Goal: Information Seeking & Learning: Learn about a topic

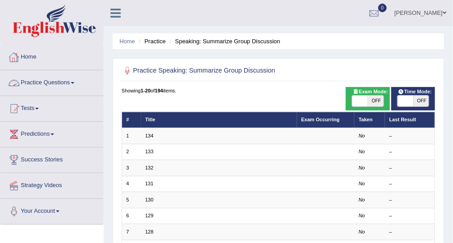
click at [58, 83] on link "Practice Questions" at bounding box center [51, 81] width 103 height 23
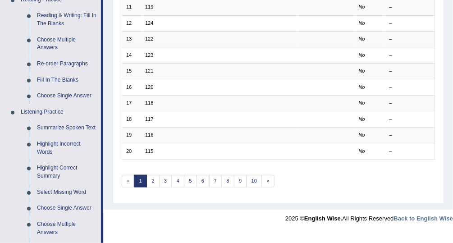
scroll to position [292, 0]
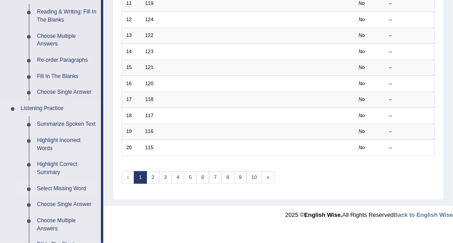
click at [65, 189] on link "Select Missing Word" at bounding box center [67, 189] width 68 height 16
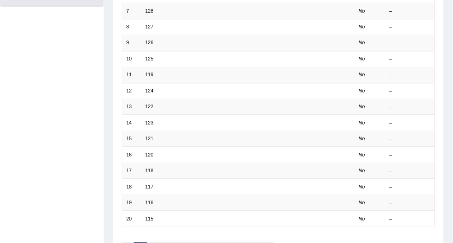
scroll to position [155, 0]
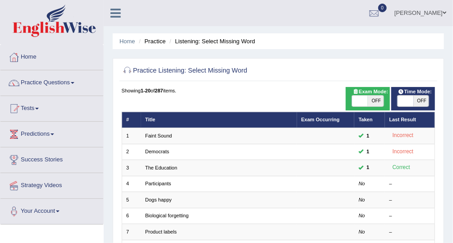
click at [151, 186] on td "Participants" at bounding box center [219, 184] width 156 height 16
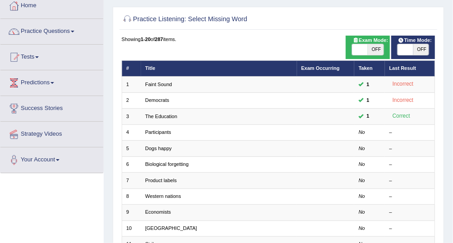
scroll to position [50, 0]
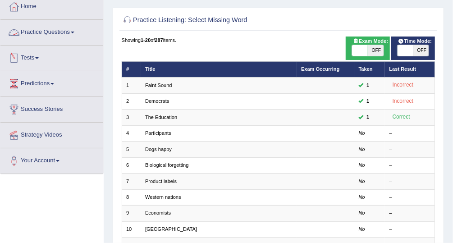
click at [73, 37] on link "Practice Questions" at bounding box center [51, 31] width 103 height 23
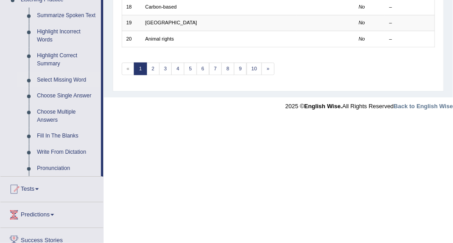
scroll to position [395, 0]
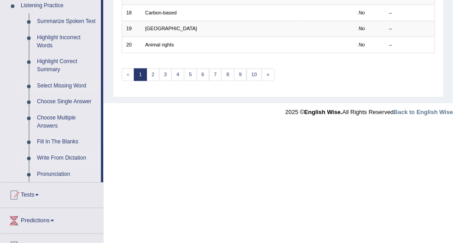
click at [65, 159] on link "Write From Dictation" at bounding box center [67, 158] width 68 height 16
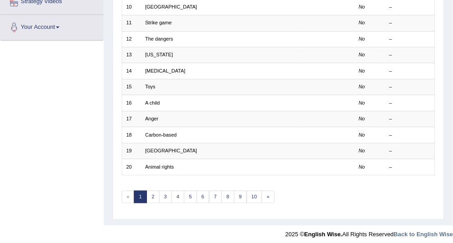
scroll to position [132, 0]
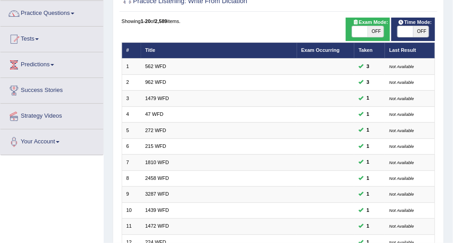
scroll to position [70, 0]
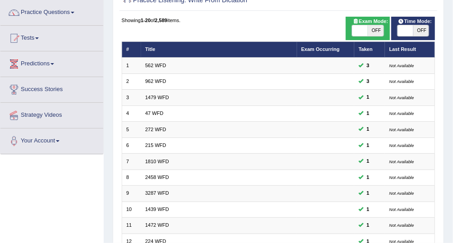
click at [50, 66] on link "Predictions" at bounding box center [51, 62] width 103 height 23
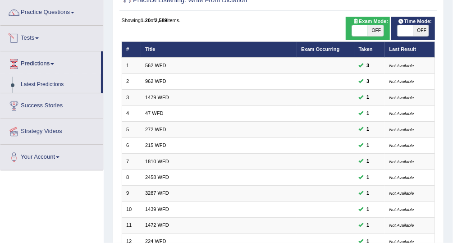
click at [37, 37] on link "Tests" at bounding box center [51, 37] width 103 height 23
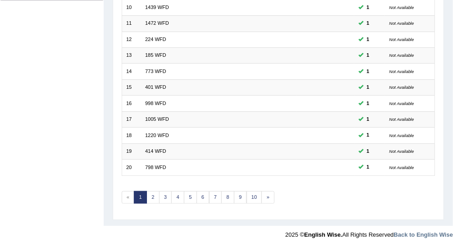
scroll to position [273, 0]
click at [166, 192] on link "3" at bounding box center [165, 197] width 13 height 13
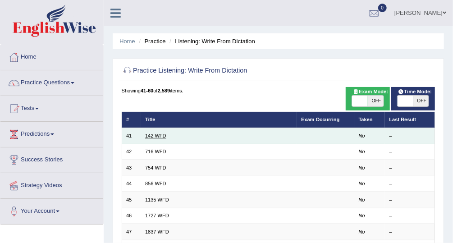
click at [153, 136] on link "142 WFD" at bounding box center [155, 135] width 21 height 5
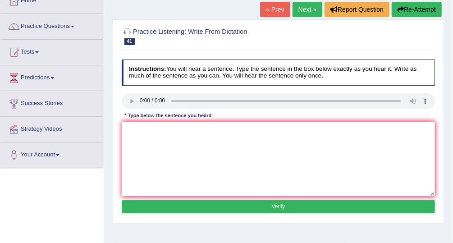
scroll to position [58, 0]
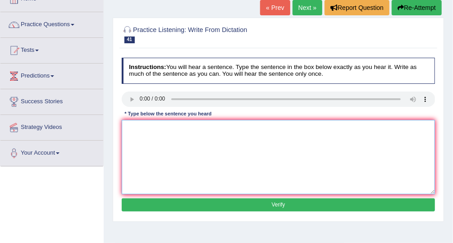
click at [136, 142] on textarea at bounding box center [279, 157] width 314 height 74
type textarea "The typical part of that involves society"
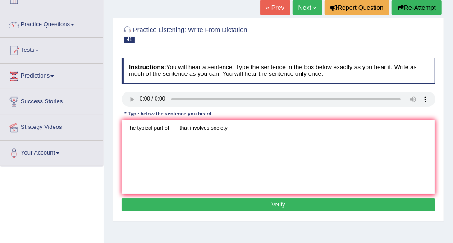
click at [257, 201] on button "Verify" at bounding box center [279, 204] width 314 height 13
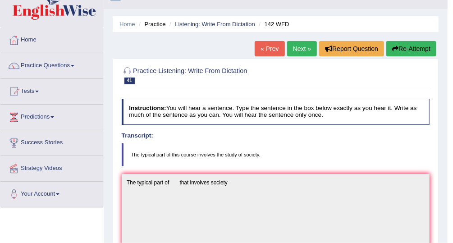
scroll to position [15, 0]
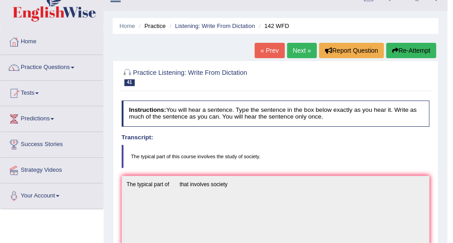
click at [301, 51] on link "Next »" at bounding box center [302, 50] width 30 height 15
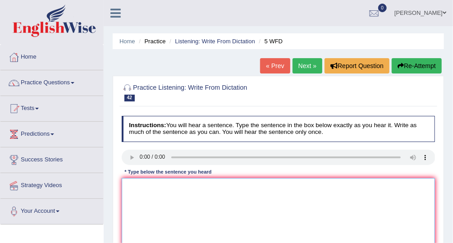
click at [148, 195] on textarea at bounding box center [279, 215] width 314 height 74
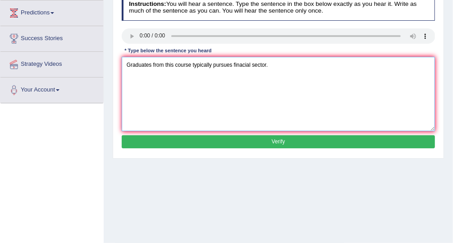
scroll to position [122, 0]
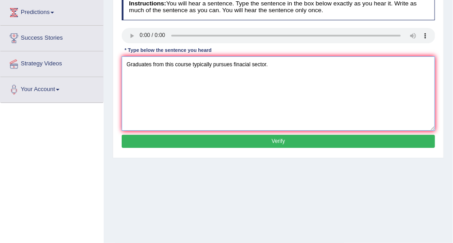
type textarea "Graduates from this course typically pursues finacial sector."
click at [221, 137] on button "Verify" at bounding box center [279, 141] width 314 height 13
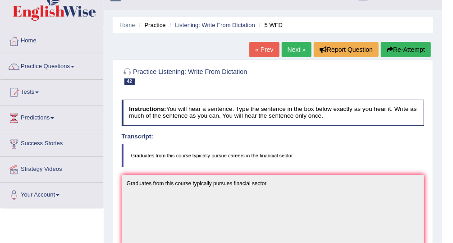
scroll to position [11, 0]
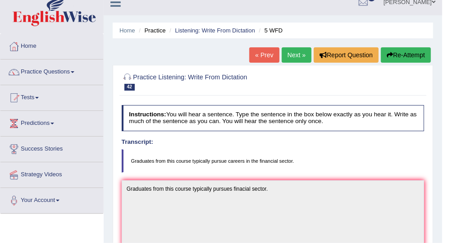
click at [289, 50] on link "Next »" at bounding box center [297, 54] width 30 height 15
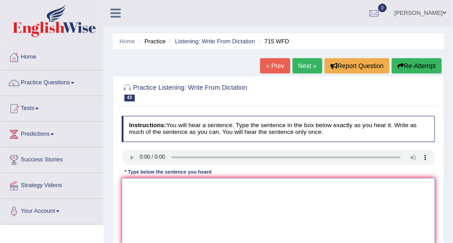
click at [150, 192] on textarea at bounding box center [279, 215] width 314 height 74
click at [143, 191] on textarea at bounding box center [279, 215] width 314 height 74
type textarea "The st"
click at [145, 183] on textarea "The st" at bounding box center [279, 215] width 314 height 74
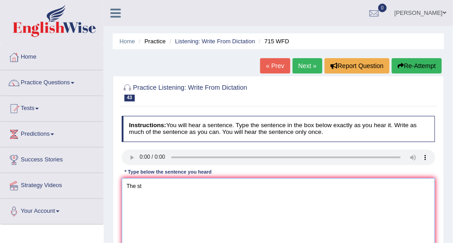
click at [145, 183] on textarea "The st" at bounding box center [279, 215] width 314 height 74
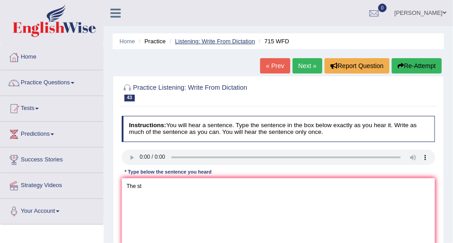
click at [184, 40] on link "Listening: Write From Dictation" at bounding box center [215, 41] width 80 height 7
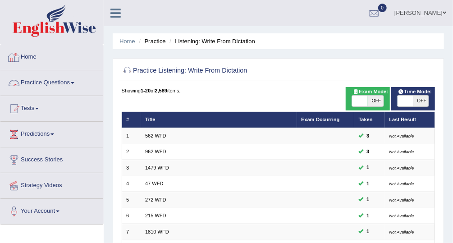
click at [75, 78] on link "Practice Questions" at bounding box center [51, 81] width 103 height 23
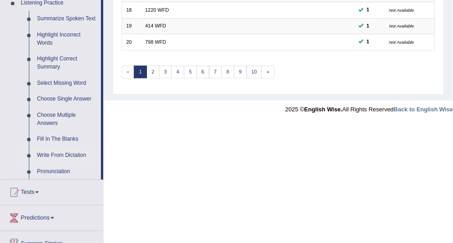
scroll to position [393, 0]
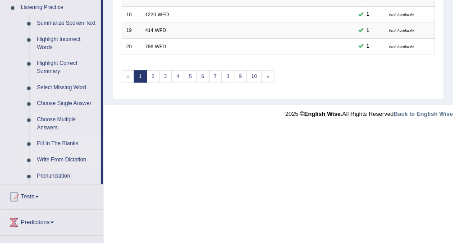
click at [65, 144] on link "Fill In The Blanks" at bounding box center [67, 144] width 68 height 16
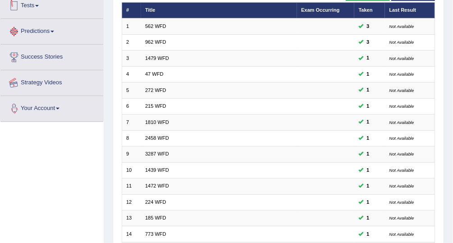
scroll to position [123, 0]
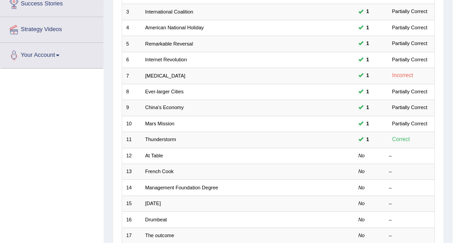
scroll to position [162, 0]
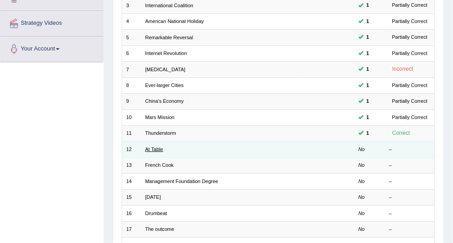
click at [148, 148] on link "At Table" at bounding box center [154, 149] width 18 height 5
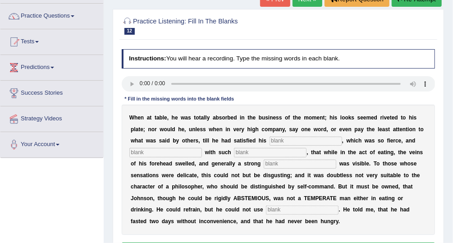
scroll to position [66, 0]
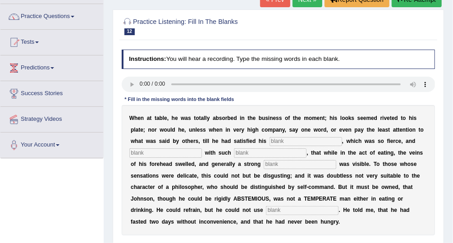
click at [270, 143] on input "text" at bounding box center [306, 141] width 73 height 9
type input "appettite"
type input "indulge"
click at [264, 166] on input "text" at bounding box center [300, 164] width 73 height 9
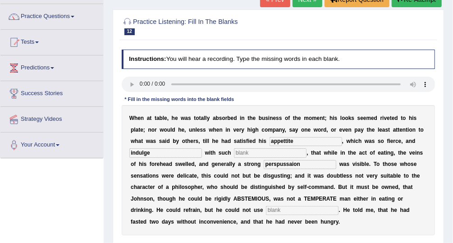
type input "perspussaion"
type input "moderately"
click at [234, 151] on input "text" at bounding box center [270, 152] width 73 height 9
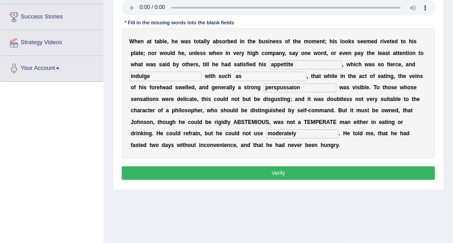
scroll to position [145, 0]
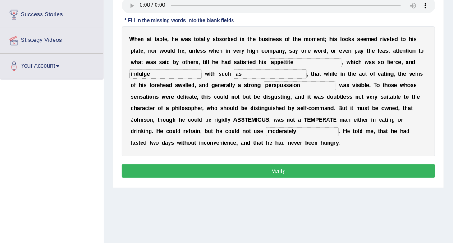
type input "as"
click at [290, 164] on button "Verify" at bounding box center [279, 170] width 314 height 13
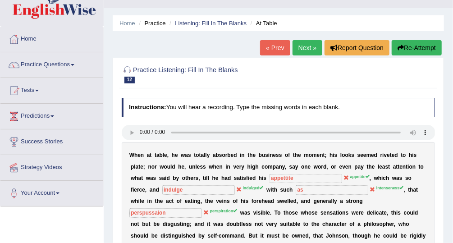
scroll to position [17, 0]
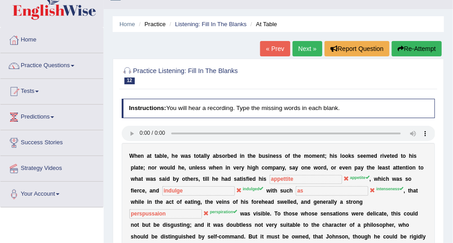
click at [313, 48] on link "Next »" at bounding box center [308, 48] width 30 height 15
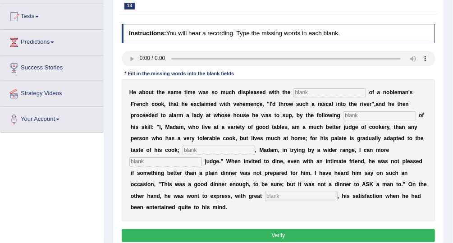
scroll to position [94, 0]
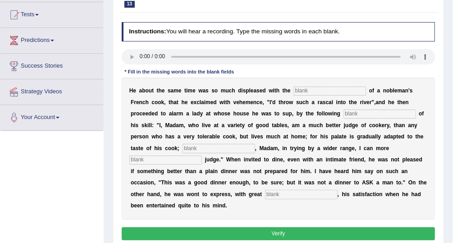
click at [302, 92] on input "text" at bounding box center [329, 91] width 73 height 9
type input "performance"
type input "manifestor"
type input "whereas"
type input "expleclitly"
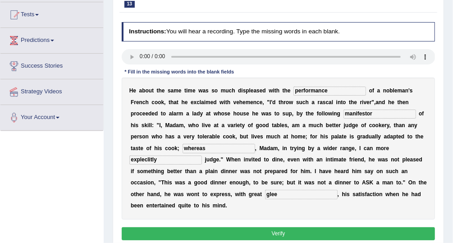
type input "glee"
click at [202, 156] on input "expleclitly" at bounding box center [165, 160] width 73 height 9
type input "expeeclitly"
click at [270, 227] on button "Verify" at bounding box center [279, 233] width 314 height 13
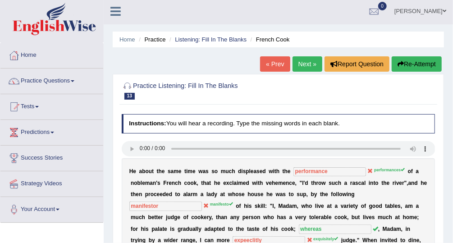
scroll to position [0, 0]
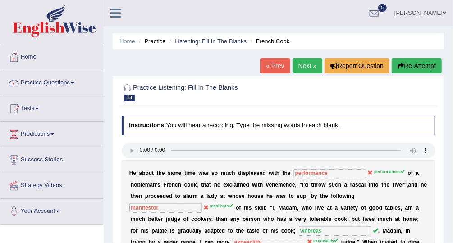
click at [305, 66] on link "Next »" at bounding box center [308, 65] width 30 height 15
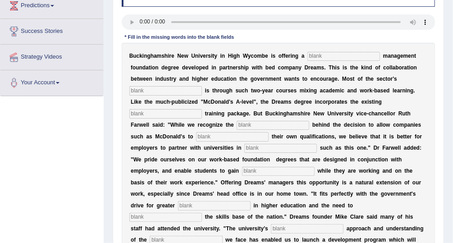
scroll to position [124, 0]
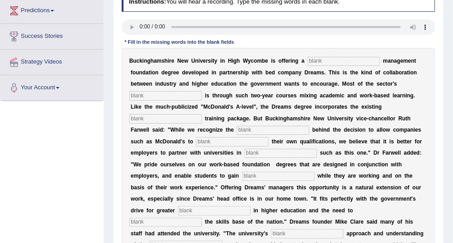
click at [313, 60] on input "text" at bounding box center [343, 61] width 73 height 9
type input "retail"
type input "expansion"
type input "company"
type input "importance"
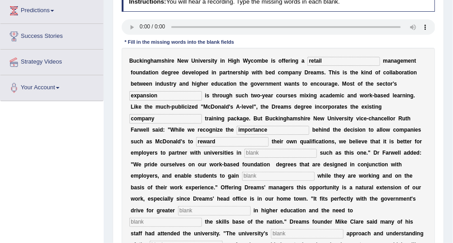
type input "reward"
type input "initiatives"
type input "qualifications"
type input "participations"
type input "enhance"
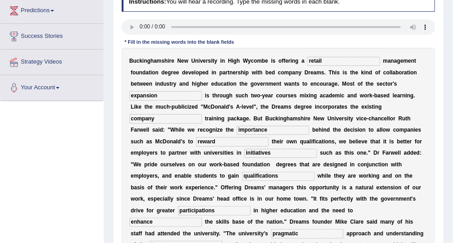
type input "pragmatic"
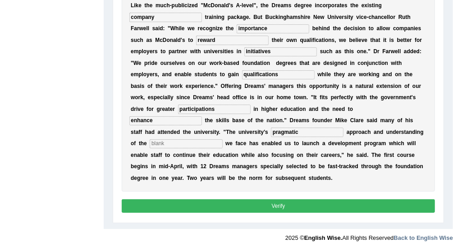
scroll to position [226, 0]
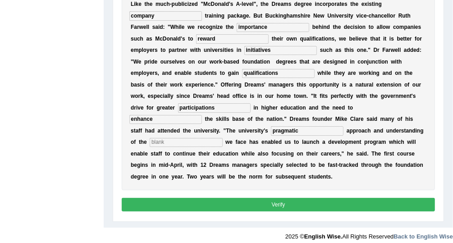
click at [222, 138] on input "text" at bounding box center [186, 142] width 73 height 9
type input "challenges"
click at [270, 198] on button "Verify" at bounding box center [279, 204] width 314 height 13
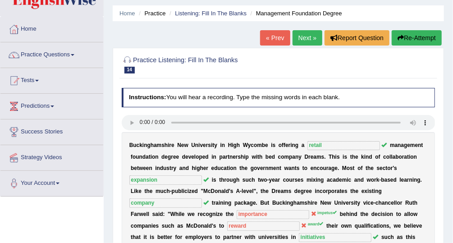
scroll to position [0, 0]
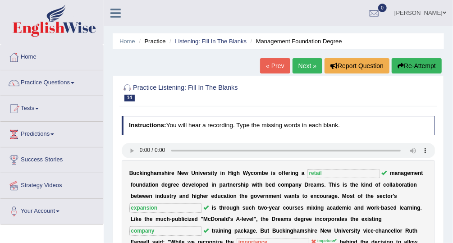
click at [314, 62] on link "Next »" at bounding box center [308, 65] width 30 height 15
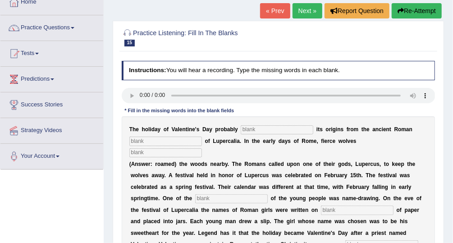
scroll to position [18, 0]
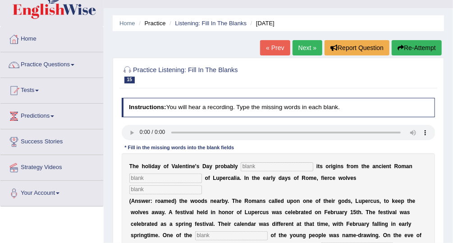
drag, startPoint x: 309, startPoint y: 39, endPoint x: 306, endPoint y: 48, distance: 9.6
click at [306, 48] on div "Home Practice Listening: Fill In The Blanks [DATE] « Prev Next » Report Questio…" at bounding box center [278, 207] width 349 height 451
click at [306, 48] on link "Next »" at bounding box center [308, 47] width 30 height 15
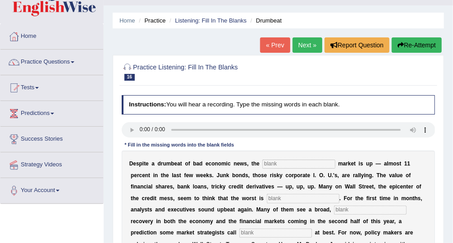
scroll to position [20, 0]
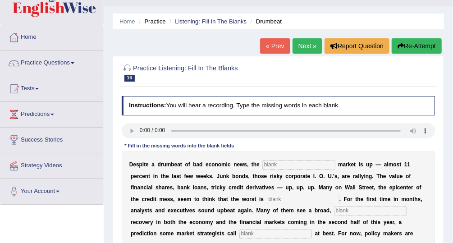
click at [284, 165] on input "text" at bounding box center [298, 164] width 73 height 9
type input "stock"
type input "over"
type input "sustain"
type input "hopeful"
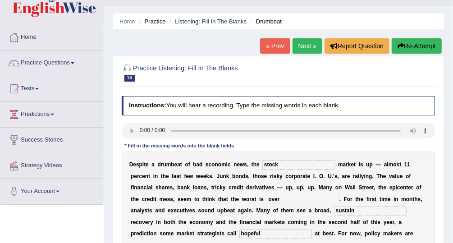
scroll to position [166, 0]
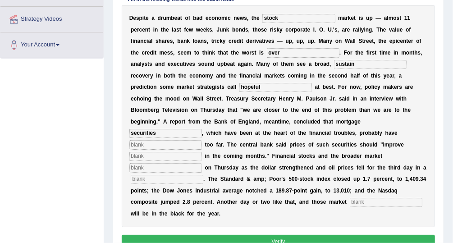
type input "securities"
type input "fallen"
type input "gradually"
type input "searched"
type input "row"
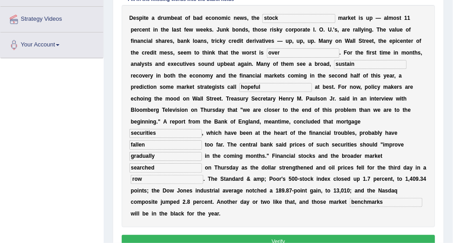
type input "benchmarks"
click at [274, 235] on button "Verify" at bounding box center [279, 241] width 314 height 13
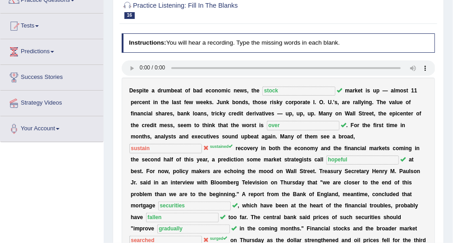
scroll to position [3, 0]
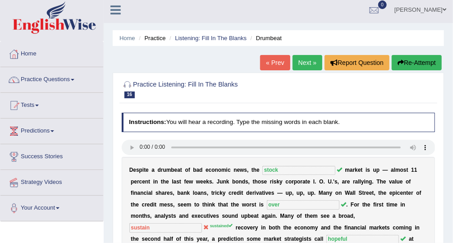
click at [307, 65] on link "Next »" at bounding box center [308, 62] width 30 height 15
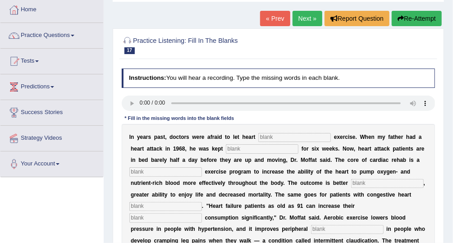
scroll to position [39, 0]
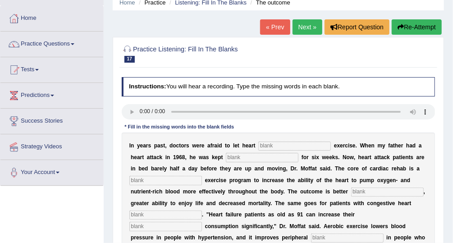
click at [279, 146] on input "text" at bounding box center [294, 146] width 73 height 9
type input "patients"
type input "sedentary"
type input "progressive"
type input "endurance"
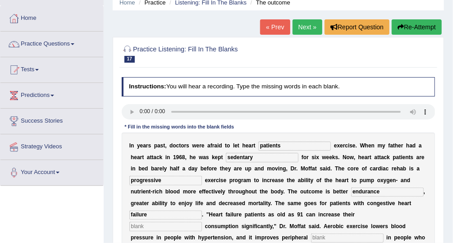
type input "failure"
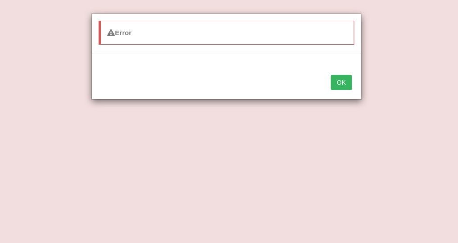
click at [346, 84] on button "OK" at bounding box center [341, 82] width 21 height 15
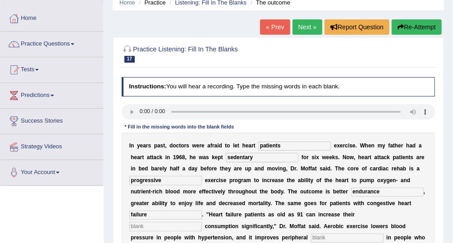
click at [300, 23] on link "Next »" at bounding box center [308, 26] width 30 height 15
click at [302, 27] on link "Next »" at bounding box center [308, 26] width 30 height 15
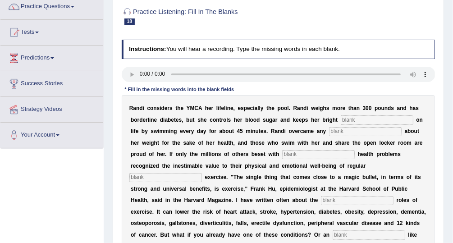
click at [442, 65] on div "Practice Listening: Fill In The Blanks 18 YMCA Instructions: You will hear a re…" at bounding box center [278, 180] width 331 height 361
click at [32, 29] on link "Tests" at bounding box center [51, 31] width 103 height 23
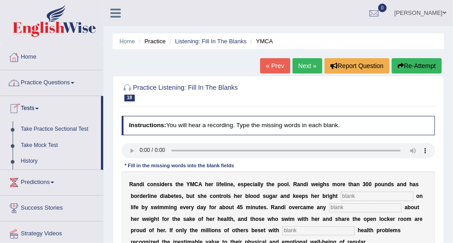
click at [66, 82] on link "Practice Questions" at bounding box center [51, 81] width 103 height 23
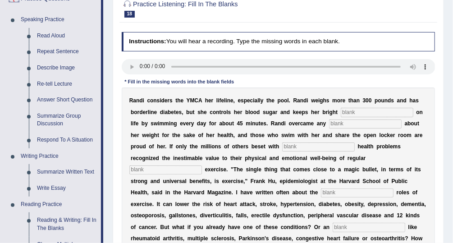
scroll to position [84, 0]
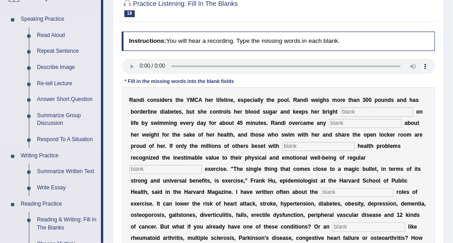
click at [64, 96] on link "Answer Short Question" at bounding box center [67, 100] width 68 height 16
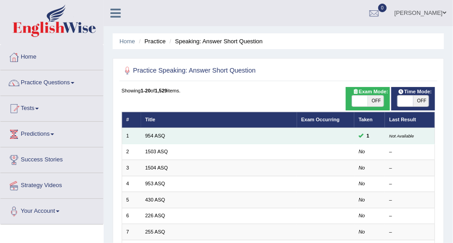
click at [142, 132] on td "954 ASQ" at bounding box center [219, 136] width 156 height 16
click at [156, 135] on link "954 ASQ" at bounding box center [155, 135] width 20 height 5
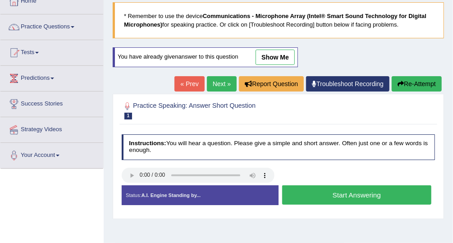
scroll to position [62, 0]
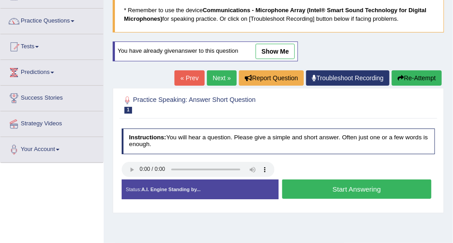
click at [352, 192] on button "Start Answering" at bounding box center [356, 188] width 149 height 19
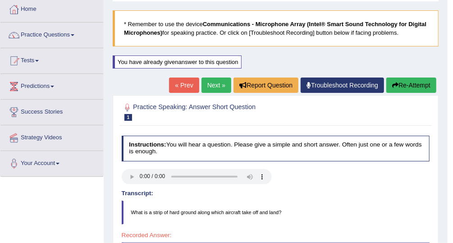
scroll to position [48, 0]
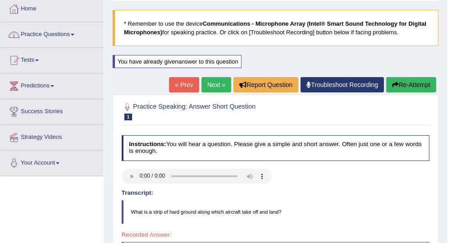
click at [60, 33] on link "Practice Questions" at bounding box center [51, 33] width 103 height 23
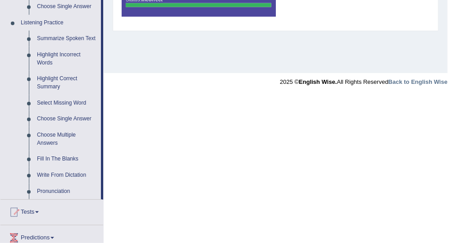
scroll to position [371, 0]
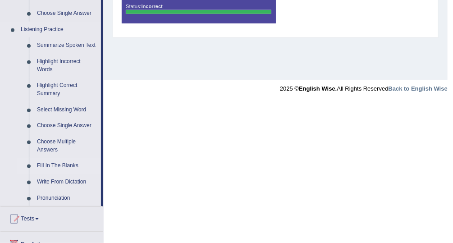
click at [61, 161] on link "Fill In The Blanks" at bounding box center [67, 166] width 68 height 16
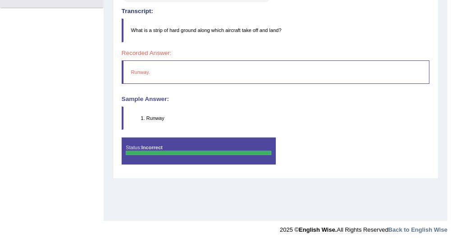
scroll to position [106, 0]
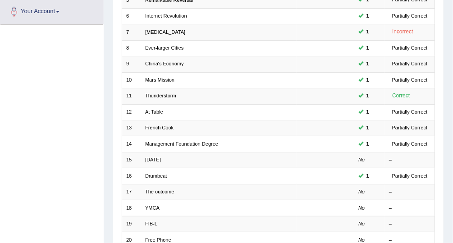
scroll to position [198, 0]
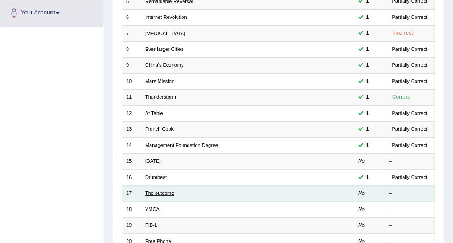
click at [168, 192] on link "The outcome" at bounding box center [159, 192] width 29 height 5
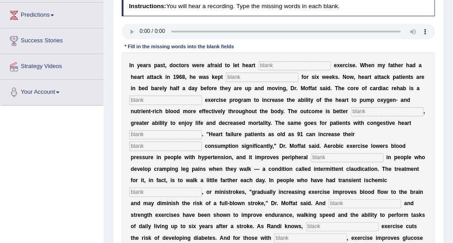
scroll to position [122, 0]
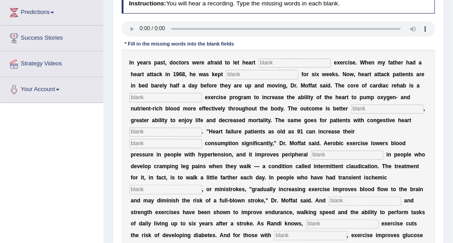
type input "rest"
click at [274, 231] on input "text" at bounding box center [310, 235] width 73 height 9
type input "diabetes"
click at [270, 60] on input "text" at bounding box center [294, 63] width 73 height 9
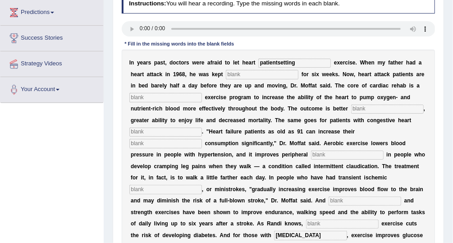
type input "patientsetting"
click at [246, 75] on input "text" at bounding box center [262, 74] width 73 height 9
type input "setting"
click at [159, 96] on input "text" at bounding box center [165, 97] width 73 height 9
click at [145, 96] on input "prograsive" at bounding box center [165, 97] width 73 height 9
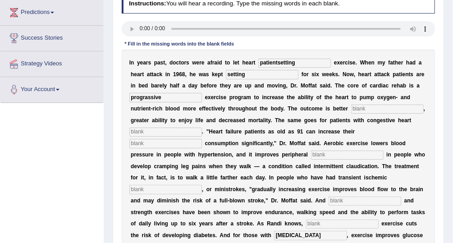
type input "prograssive"
click at [351, 108] on input "text" at bounding box center [387, 109] width 73 height 9
type input "indureses"
click at [202, 128] on input "text" at bounding box center [165, 132] width 73 height 9
type input "failour"
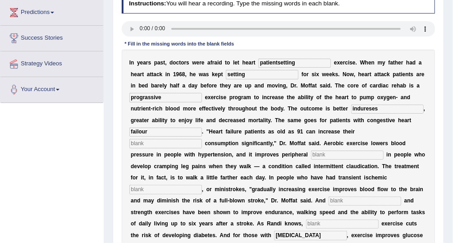
click at [202, 139] on input "text" at bounding box center [165, 143] width 73 height 9
type input "oxygen"
click at [311, 152] on input "text" at bounding box center [347, 155] width 73 height 9
type input "walk"
click at [202, 185] on input "text" at bounding box center [165, 189] width 73 height 9
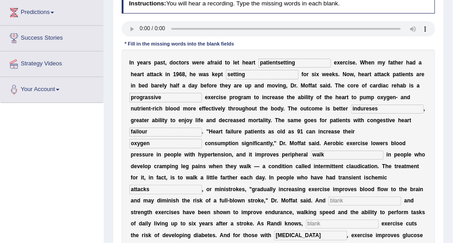
type input "attacks"
click at [358, 197] on input "text" at bounding box center [365, 201] width 73 height 9
click at [306, 220] on input "text" at bounding box center [342, 224] width 73 height 9
type input "moderate"
click at [365, 197] on input "text" at bounding box center [365, 201] width 73 height 9
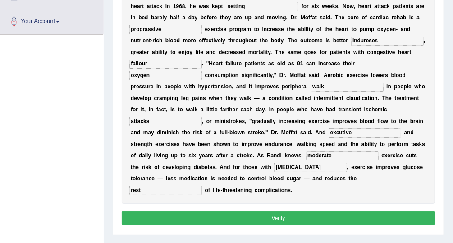
scroll to position [190, 0]
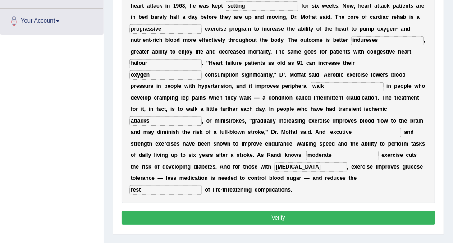
type input "excutive"
click at [320, 211] on button "Verify" at bounding box center [279, 217] width 314 height 13
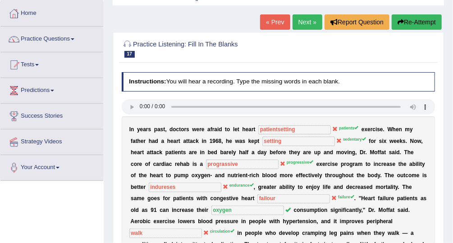
scroll to position [41, 0]
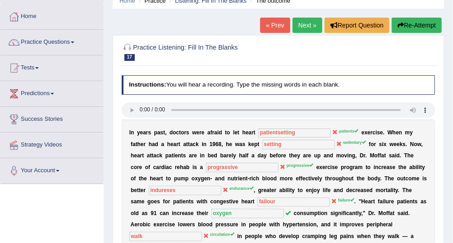
click at [314, 21] on link "Next »" at bounding box center [308, 25] width 30 height 15
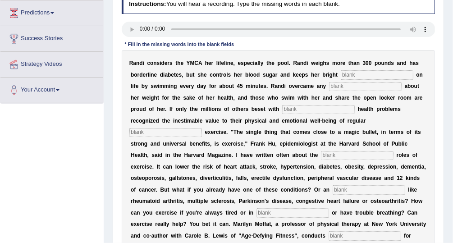
scroll to position [132, 0]
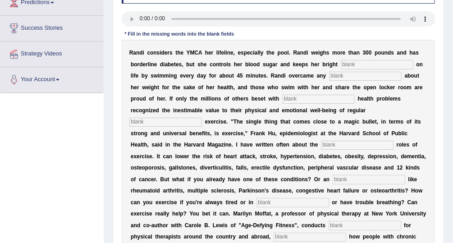
click at [311, 34] on div "Instructions: You will hear a recording. Type the missing words in each blank. …" at bounding box center [277, 141] width 317 height 320
type input "quilty"
click at [274, 233] on input "text" at bounding box center [310, 237] width 73 height 9
type input "demonstrating"
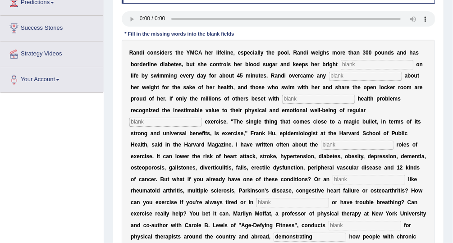
click at [341, 64] on input "text" at bounding box center [377, 64] width 73 height 9
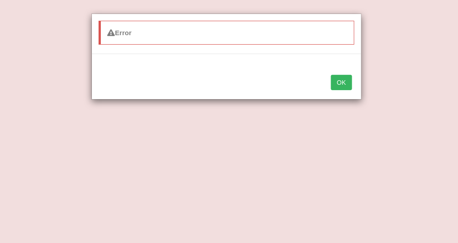
type input "looks"
click at [341, 81] on button "OK" at bounding box center [341, 82] width 21 height 15
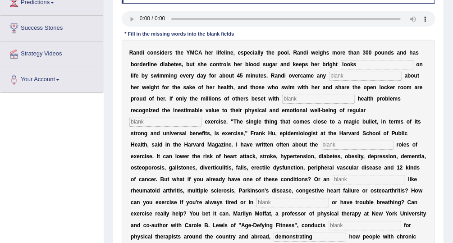
click at [329, 74] on input "text" at bounding box center [365, 76] width 73 height 9
type input "subconded"
click at [282, 95] on input "text" at bounding box center [318, 99] width 73 height 9
type input "cronic"
click at [202, 118] on input "text" at bounding box center [165, 122] width 73 height 9
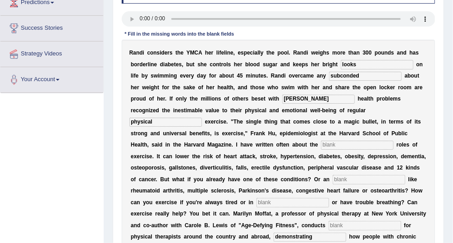
type input "physical"
click at [351, 141] on input "text" at bounding box center [357, 145] width 73 height 9
type input "protativeaimed"
click at [333, 175] on input "text" at bounding box center [369, 179] width 73 height 9
type input "pain"
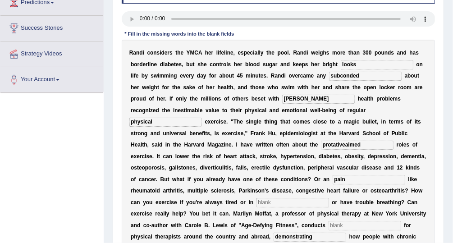
click at [256, 198] on input "text" at bounding box center [292, 202] width 73 height 9
click at [329, 221] on input "text" at bounding box center [365, 225] width 73 height 9
type input "workshoppain"
click at [256, 198] on input "text" at bounding box center [292, 202] width 73 height 9
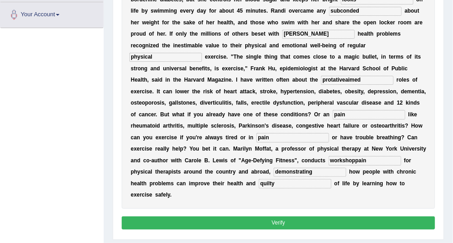
scroll to position [196, 0]
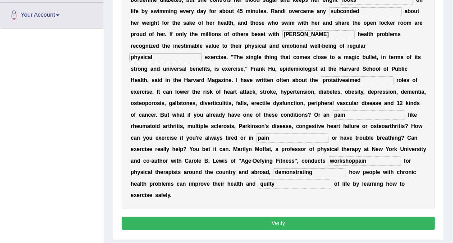
type input "pain"
click at [307, 217] on button "Verify" at bounding box center [279, 223] width 314 height 13
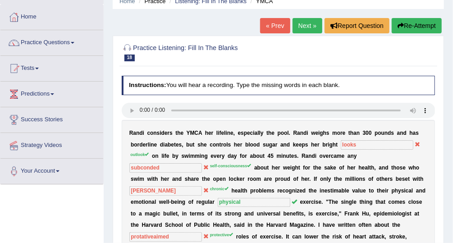
scroll to position [38, 0]
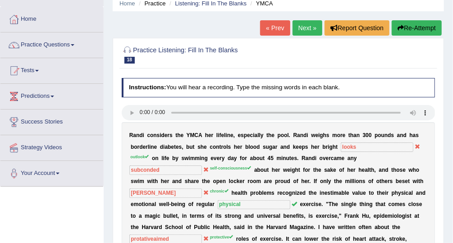
click at [310, 29] on link "Next »" at bounding box center [308, 27] width 30 height 15
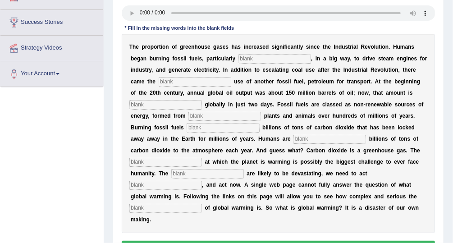
scroll to position [139, 0]
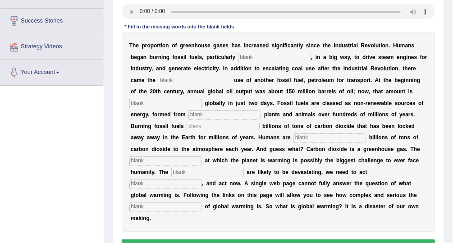
click at [238, 58] on input "text" at bounding box center [274, 57] width 73 height 9
type input "look"
click at [173, 79] on input "text" at bounding box center [195, 80] width 73 height 9
type input "s"
click at [238, 53] on input "look" at bounding box center [274, 57] width 73 height 9
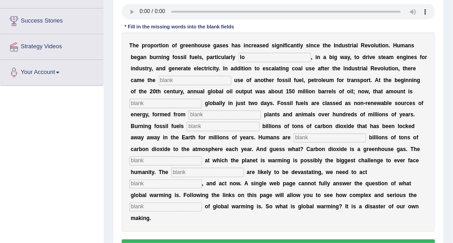
type input "l"
type input "call"
click at [166, 78] on input "text" at bounding box center [195, 80] width 73 height 9
type input "wide"
click at [202, 99] on input "text" at bounding box center [165, 103] width 73 height 9
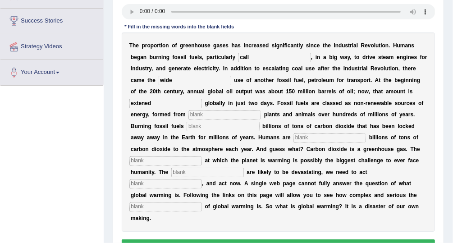
type input "extened"
click at [188, 115] on input "text" at bounding box center [224, 114] width 73 height 9
type input "decates"
click at [187, 128] on input "text" at bounding box center [223, 126] width 73 height 9
click at [293, 137] on input "text" at bounding box center [329, 137] width 73 height 9
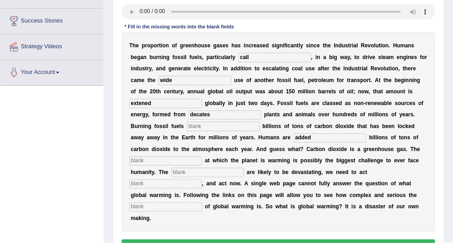
type input "added"
click at [202, 156] on input "text" at bounding box center [165, 160] width 73 height 9
type input "raid"
click at [244, 168] on input "text" at bounding box center [207, 172] width 73 height 9
click at [202, 202] on input "text" at bounding box center [165, 206] width 73 height 9
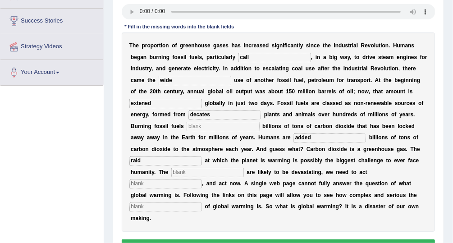
click at [202, 202] on input "text" at bounding box center [165, 206] width 73 height 9
type input "page"
click at [202, 179] on input "text" at bounding box center [165, 183] width 73 height 9
type input "killing"
click at [244, 168] on input "text" at bounding box center [207, 172] width 73 height 9
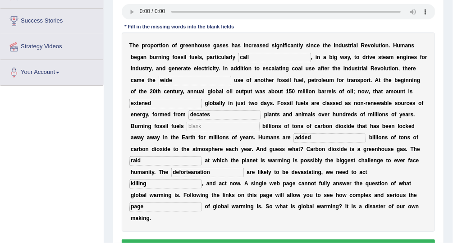
type input "deforteanation"
click at [187, 125] on input "text" at bounding box center [223, 126] width 73 height 9
type input "extra"
click at [263, 239] on button "Verify" at bounding box center [279, 245] width 314 height 13
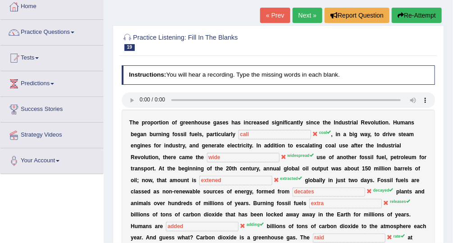
scroll to position [51, 0]
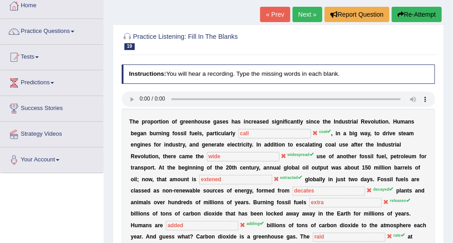
click at [315, 16] on link "Next »" at bounding box center [308, 14] width 30 height 15
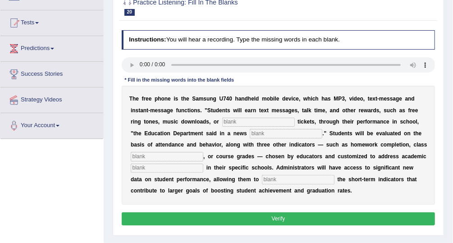
scroll to position [92, 0]
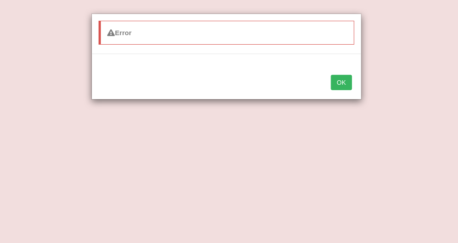
click at [346, 82] on button "OK" at bounding box center [341, 82] width 21 height 15
